Goal: Complete application form: Complete application form

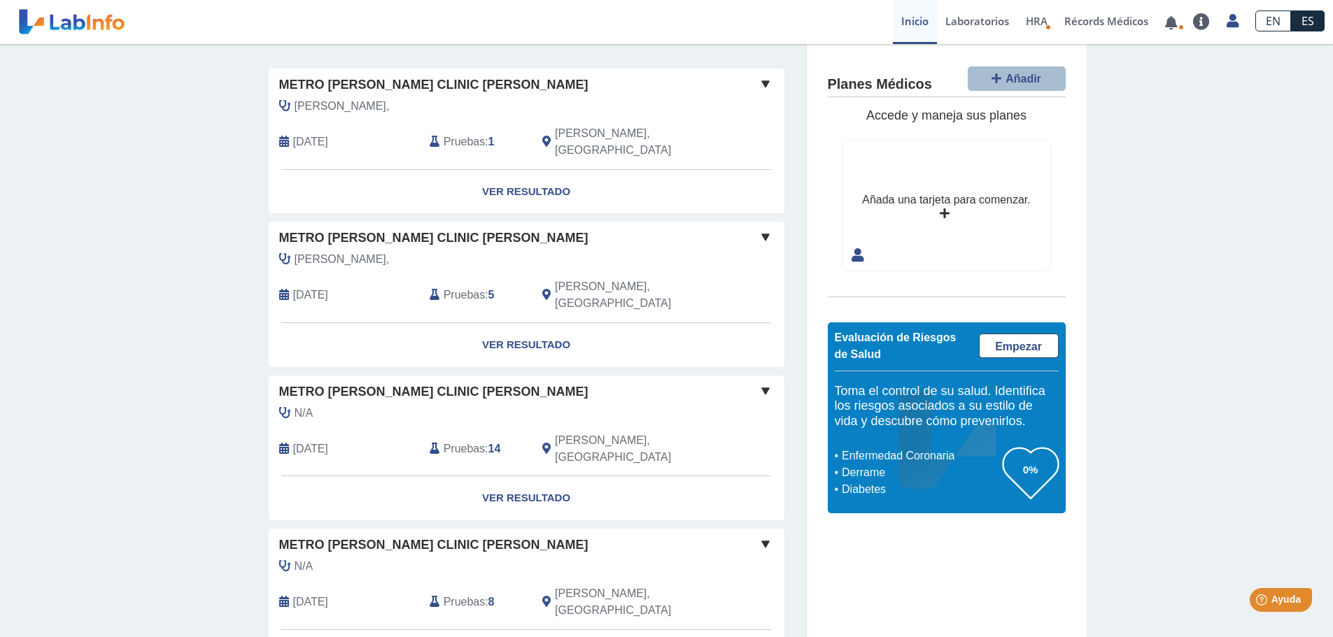
scroll to position [104, 0]
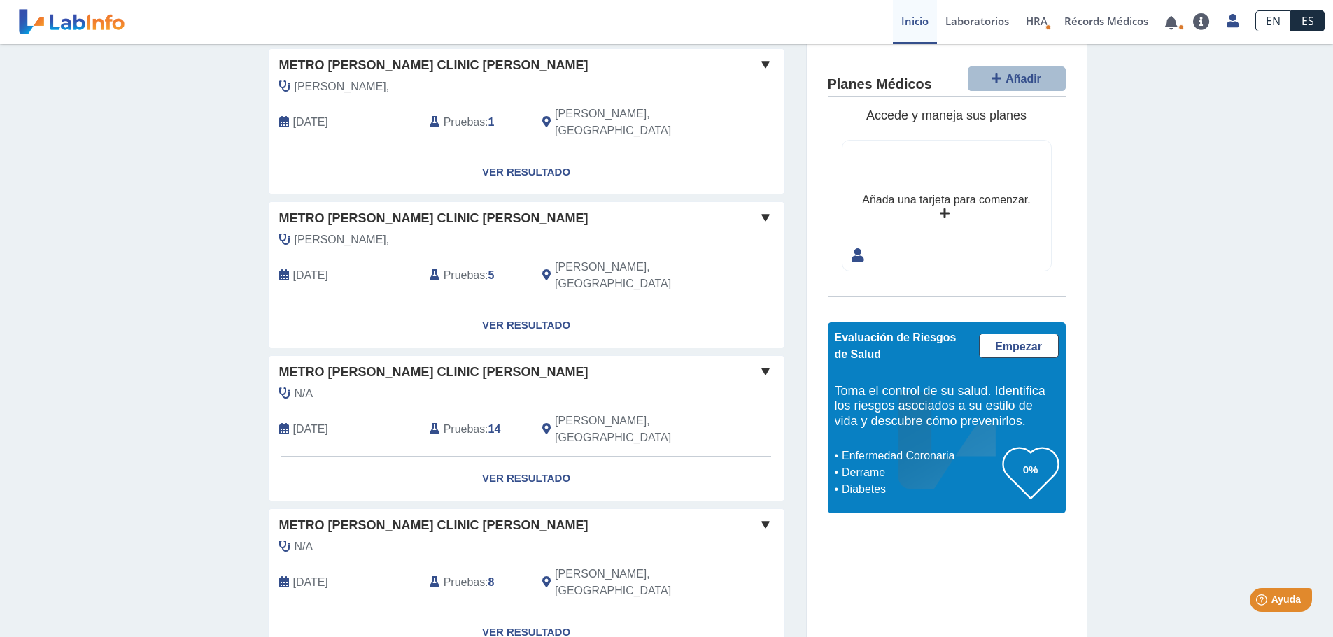
click at [893, 92] on h4 "Planes Médicos" at bounding box center [880, 84] width 104 height 17
click at [963, 210] on div "Añada una tarjeta para comenzar." at bounding box center [946, 206] width 208 height 130
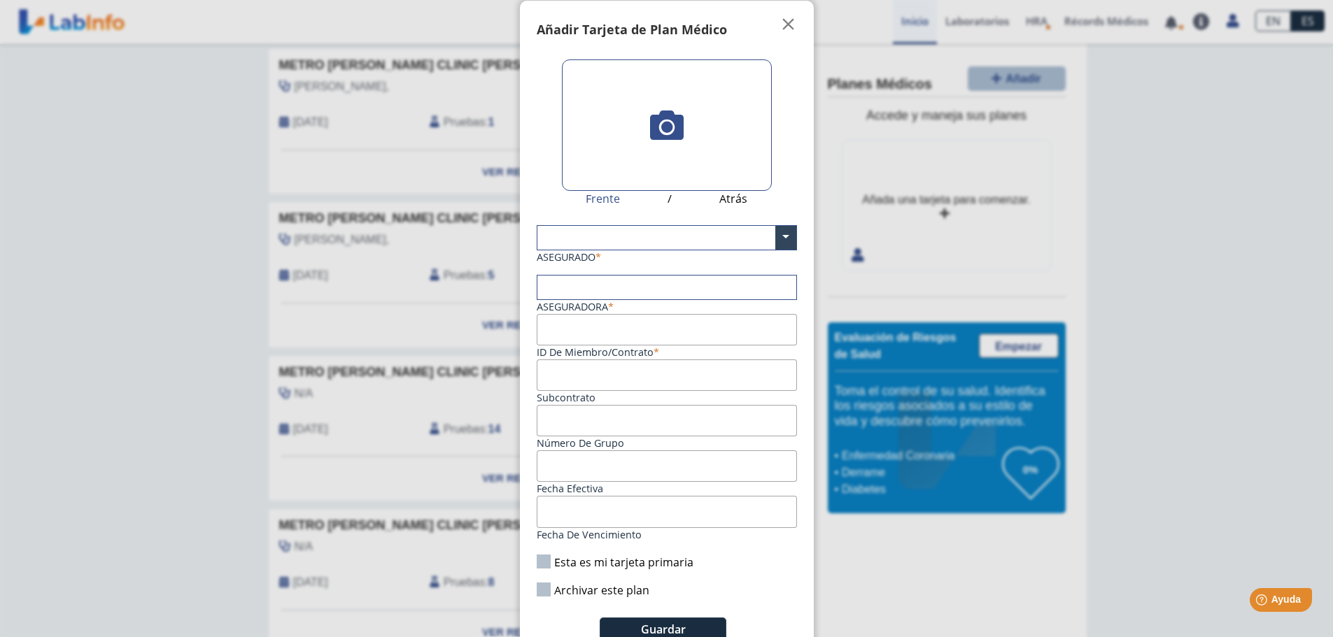
scroll to position [0, 0]
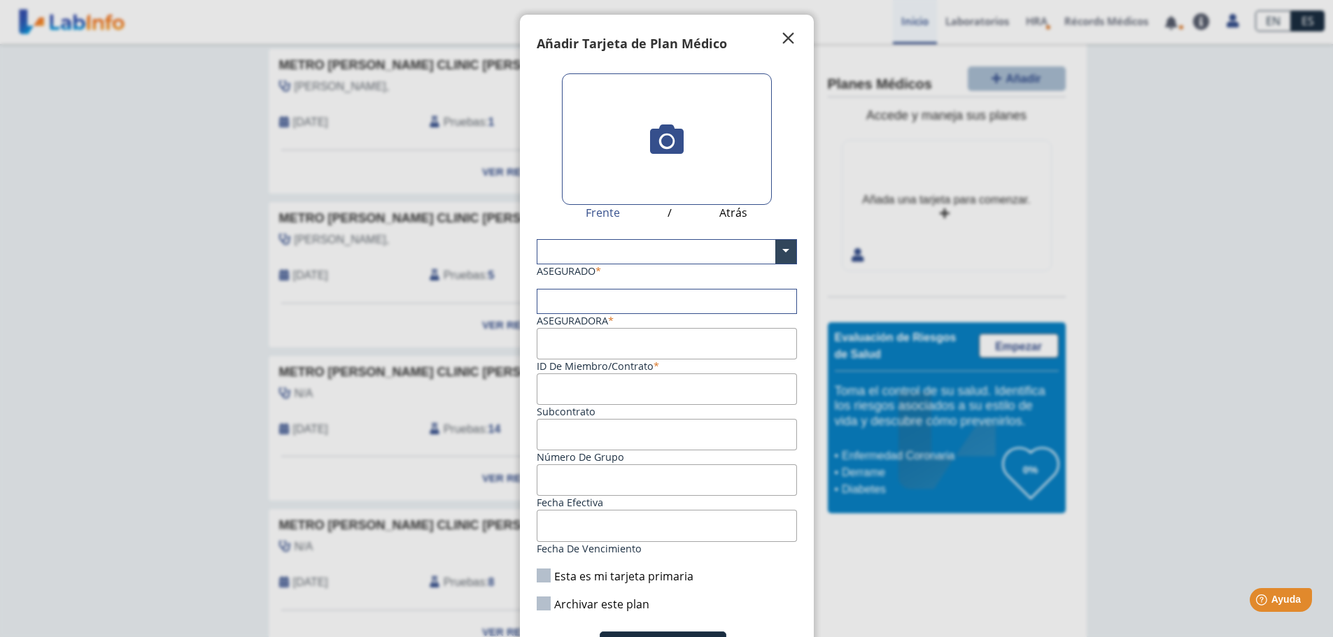
click at [784, 35] on span "" at bounding box center [788, 38] width 17 height 17
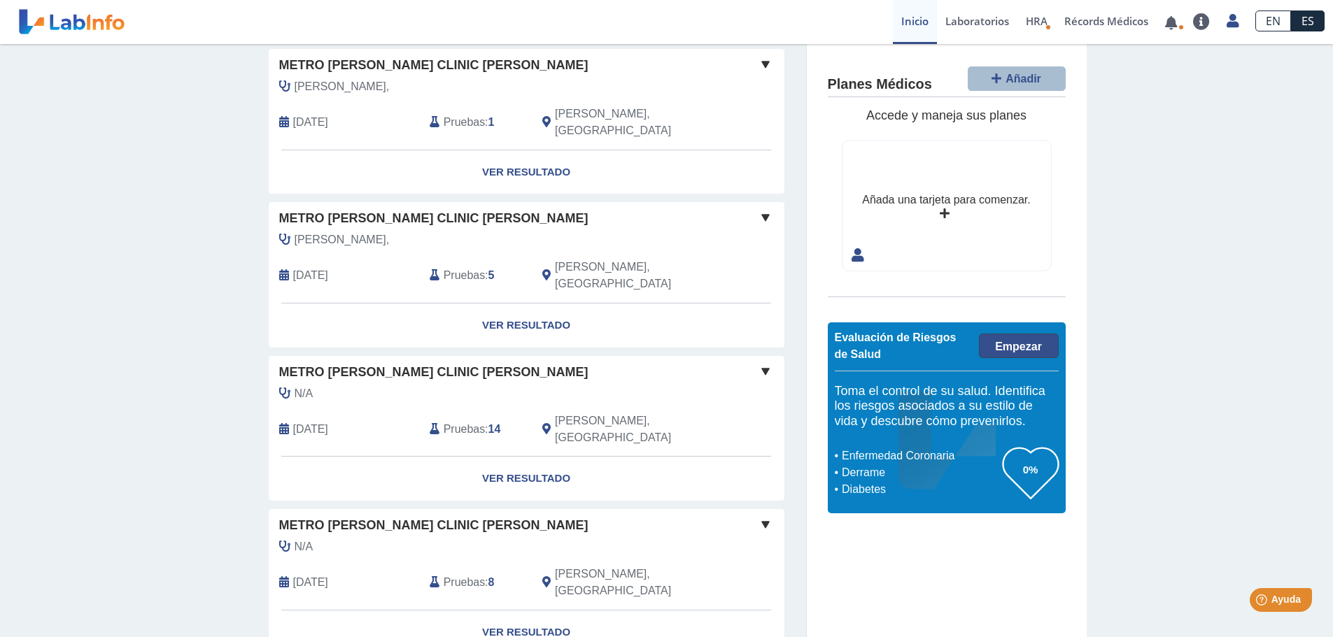
click at [1010, 347] on span "Empezar" at bounding box center [1018, 347] width 47 height 12
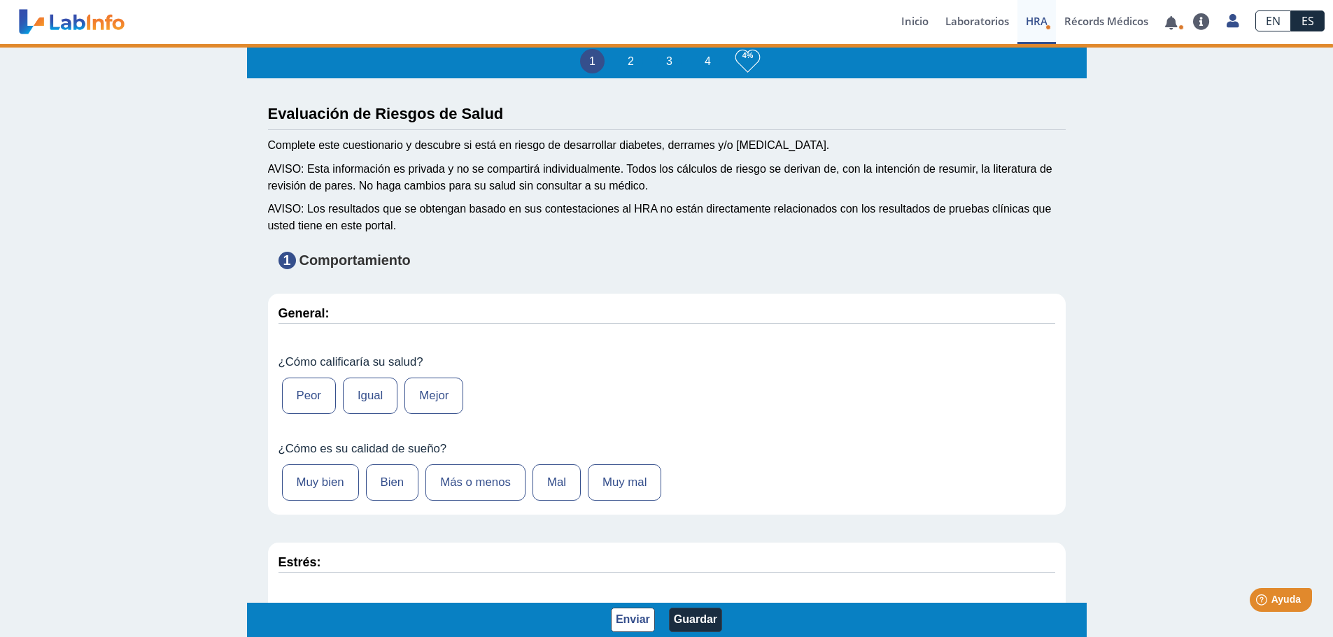
type input "[PERSON_NAME]"
type input "[DATE]"
select select
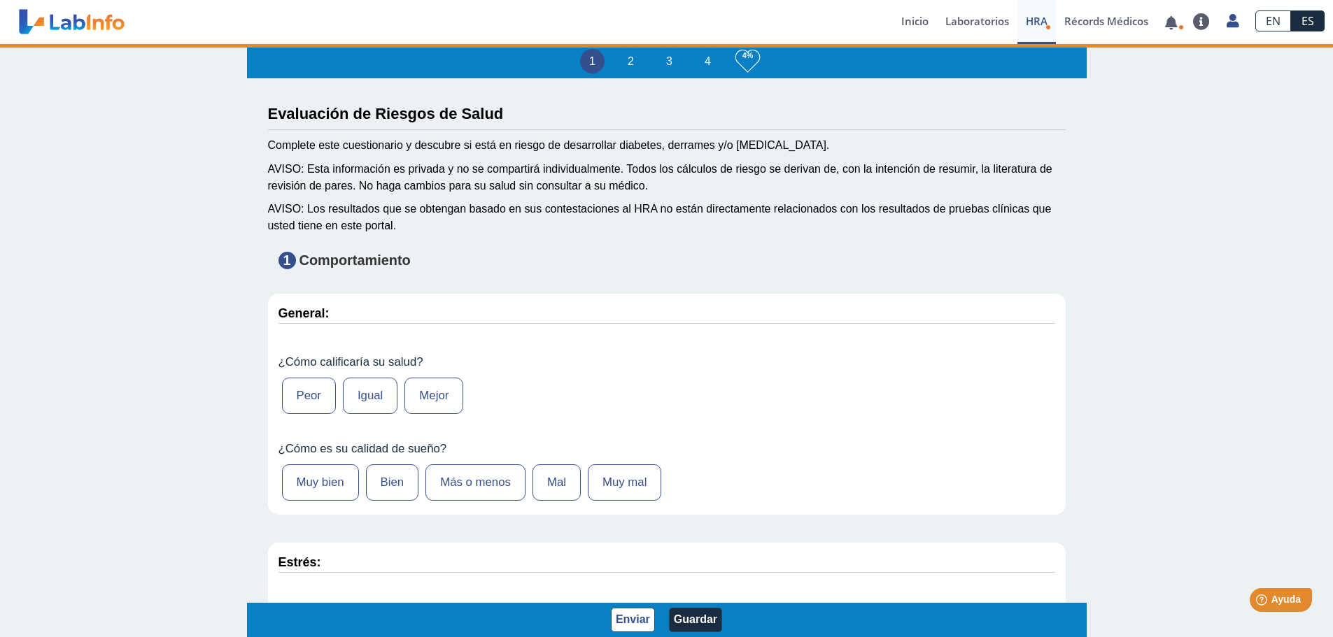
select select
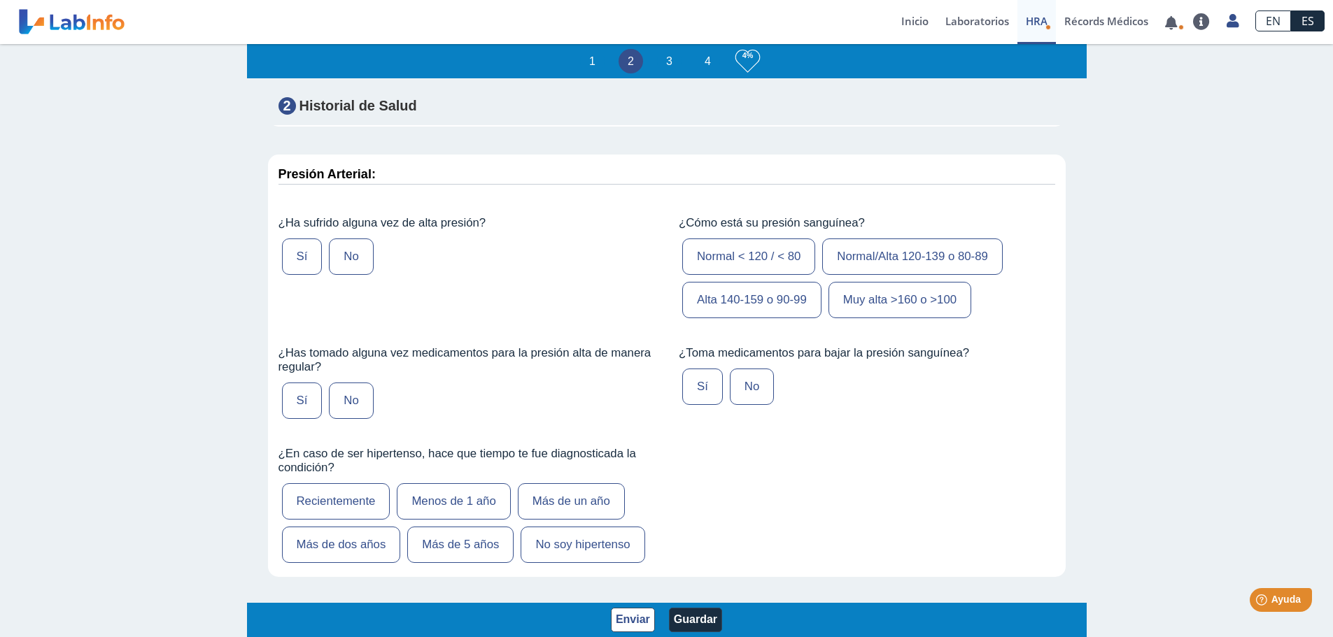
scroll to position [1819, 0]
